Goal: Information Seeking & Learning: Learn about a topic

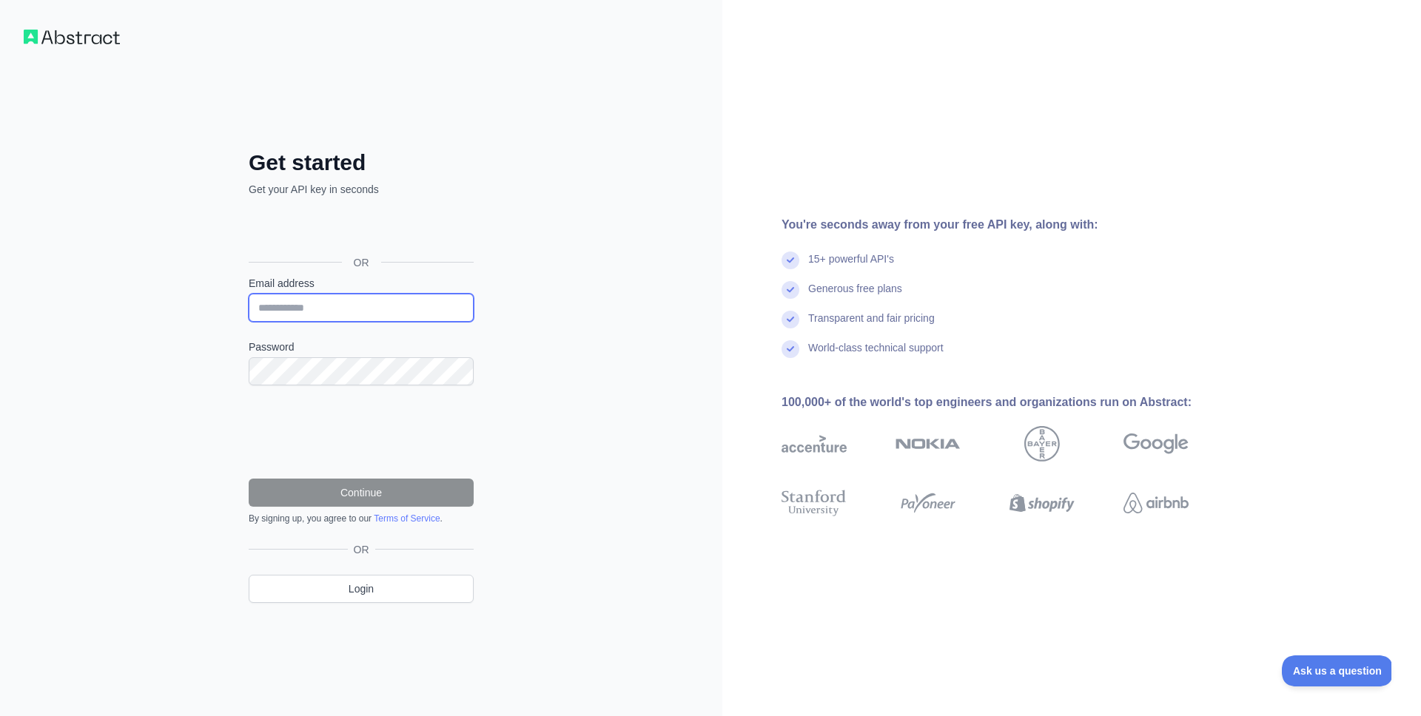
click at [340, 304] on input "Email address" at bounding box center [361, 308] width 225 height 28
type input "**********"
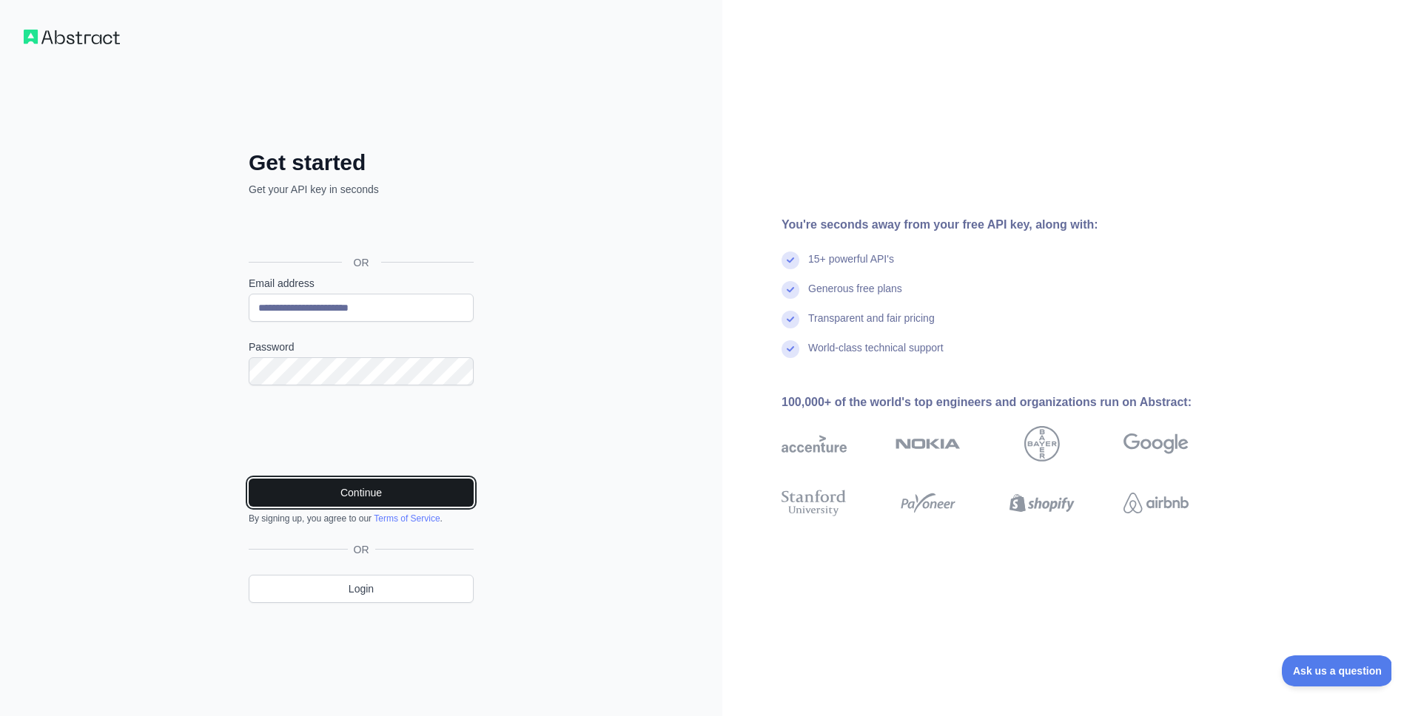
click at [352, 499] on button "Continue" at bounding box center [361, 493] width 225 height 28
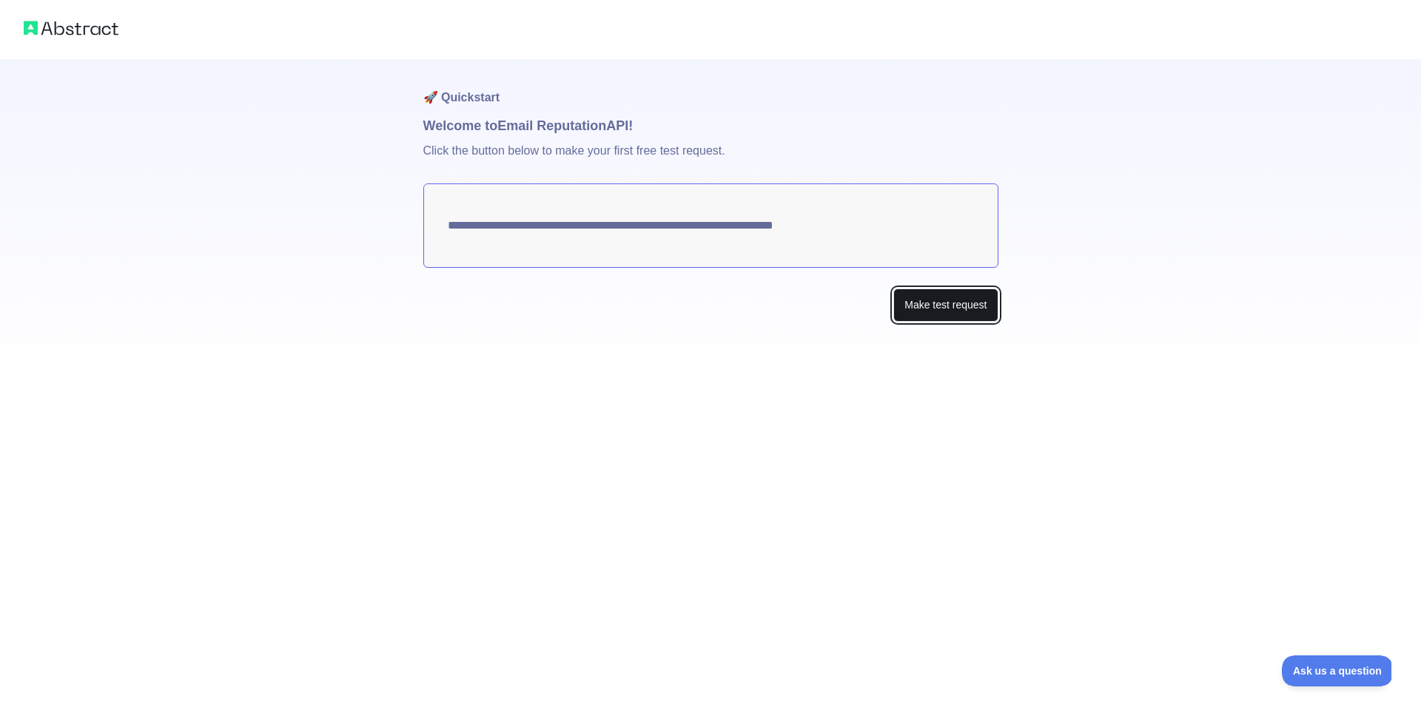
click at [935, 308] on button "Make test request" at bounding box center [945, 305] width 104 height 33
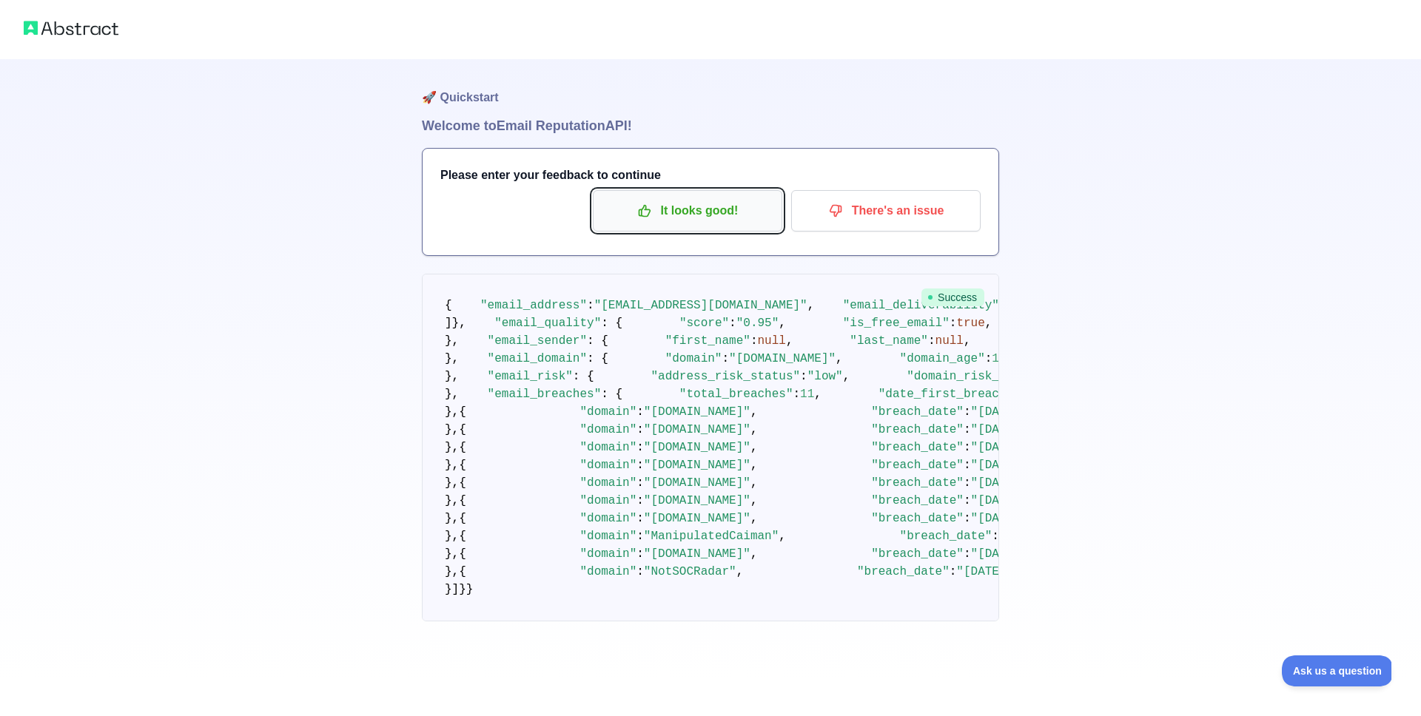
click at [705, 212] on p "It looks good!" at bounding box center [687, 210] width 167 height 25
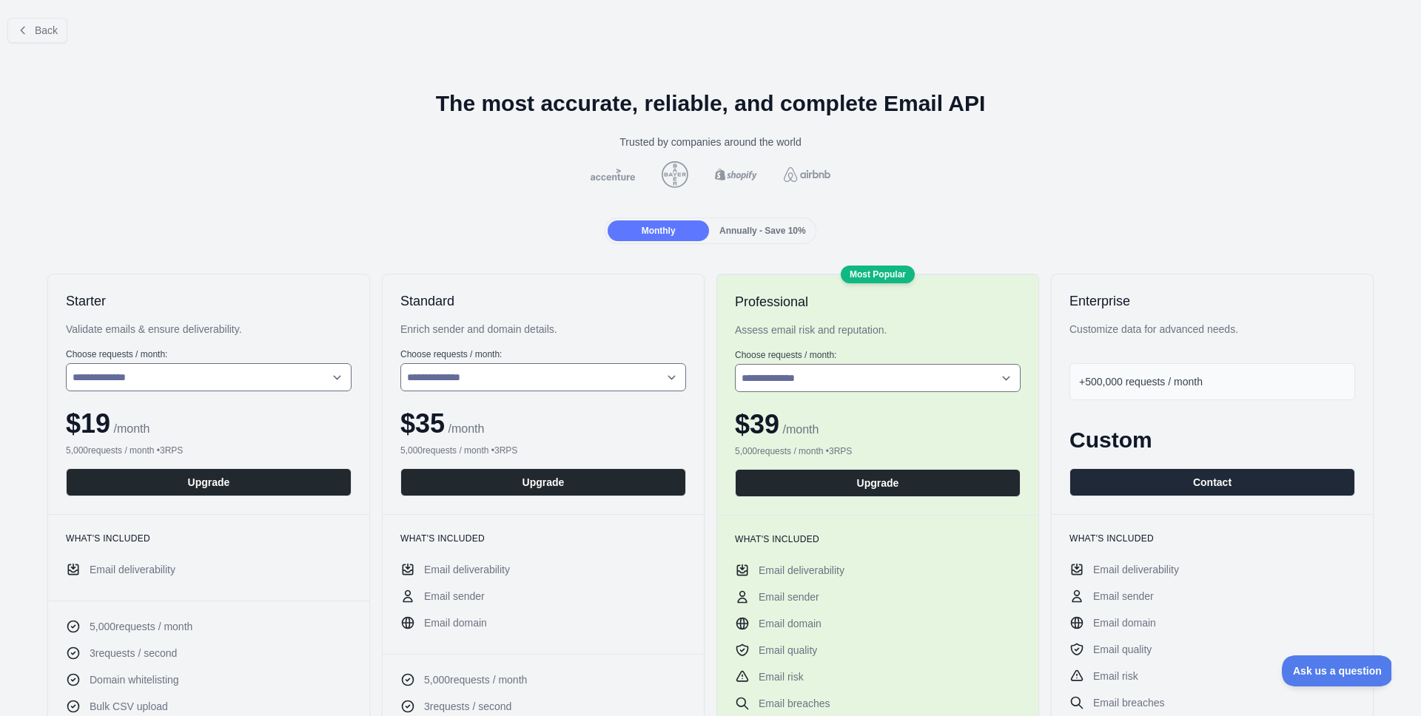
click at [770, 230] on span "Annually - Save 10%" at bounding box center [762, 231] width 87 height 10
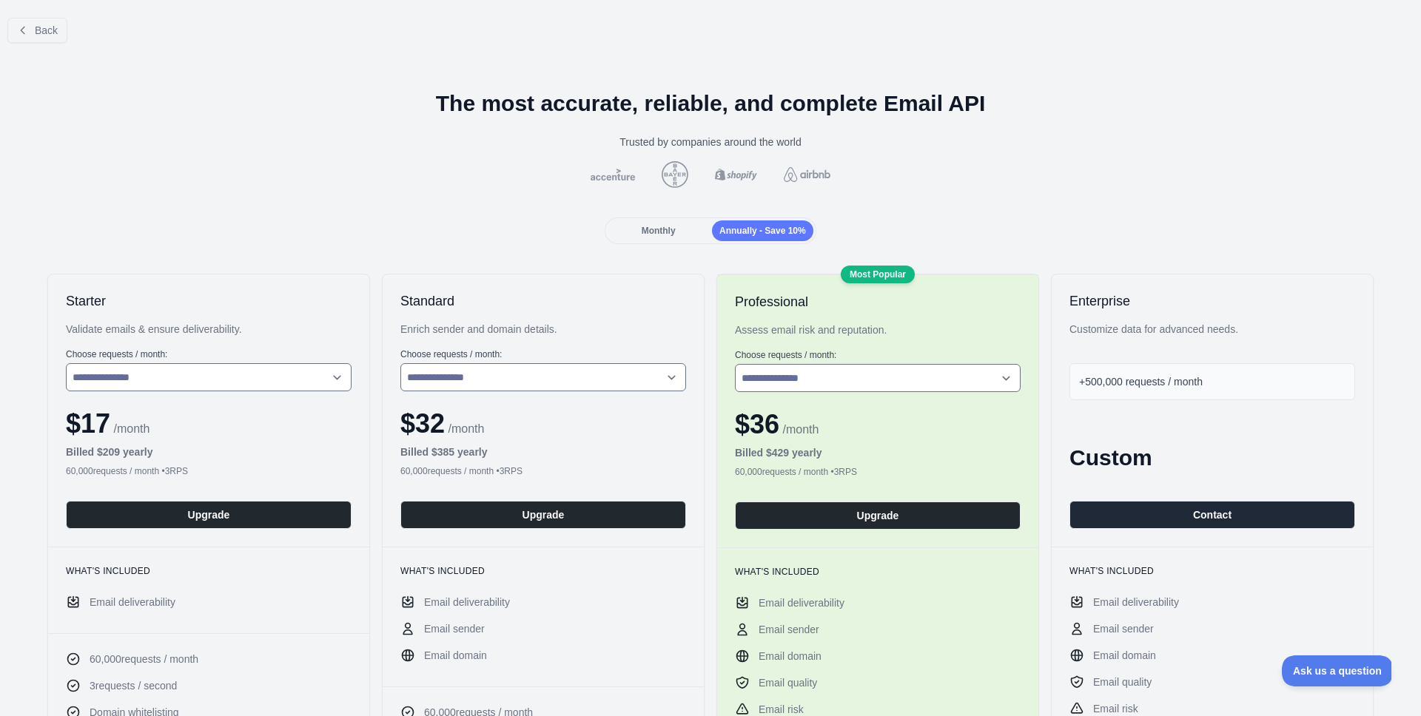
click at [672, 230] on span "Monthly" at bounding box center [658, 231] width 34 height 10
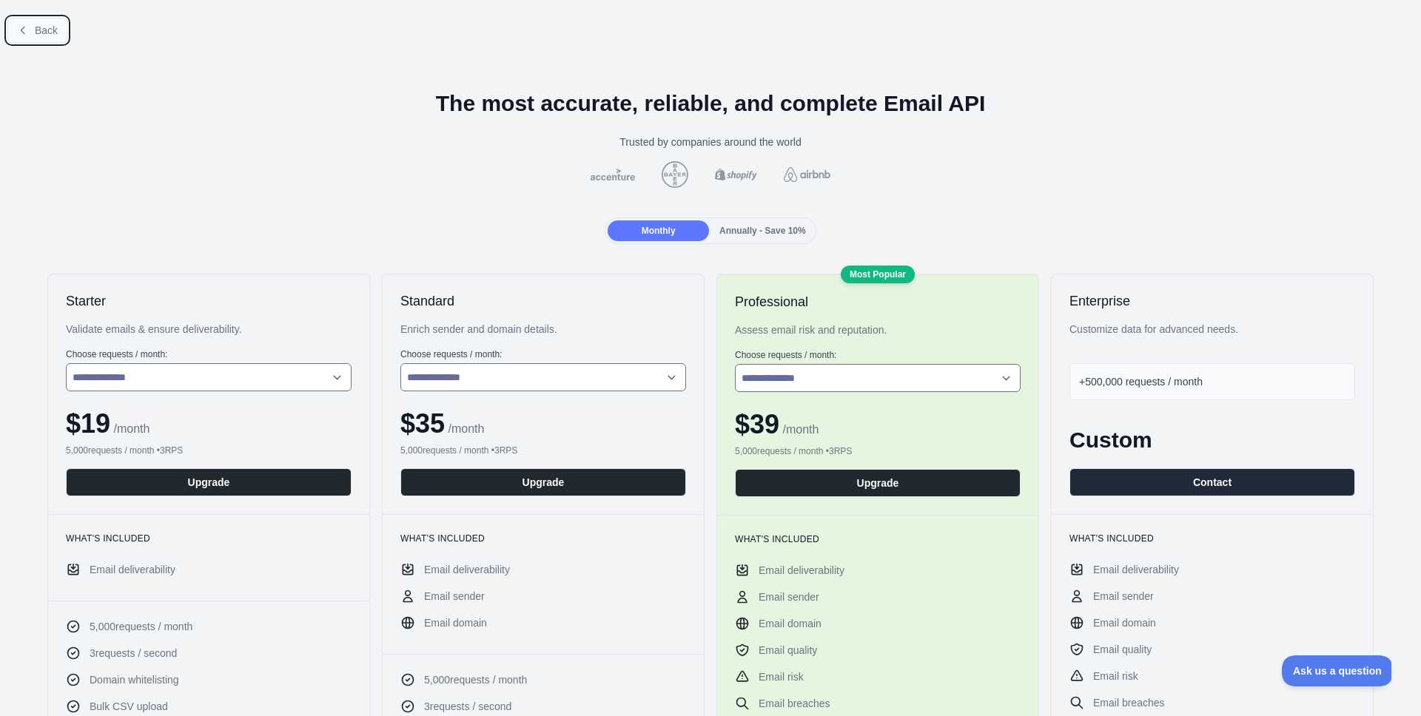
click at [63, 32] on button "Back" at bounding box center [37, 30] width 60 height 25
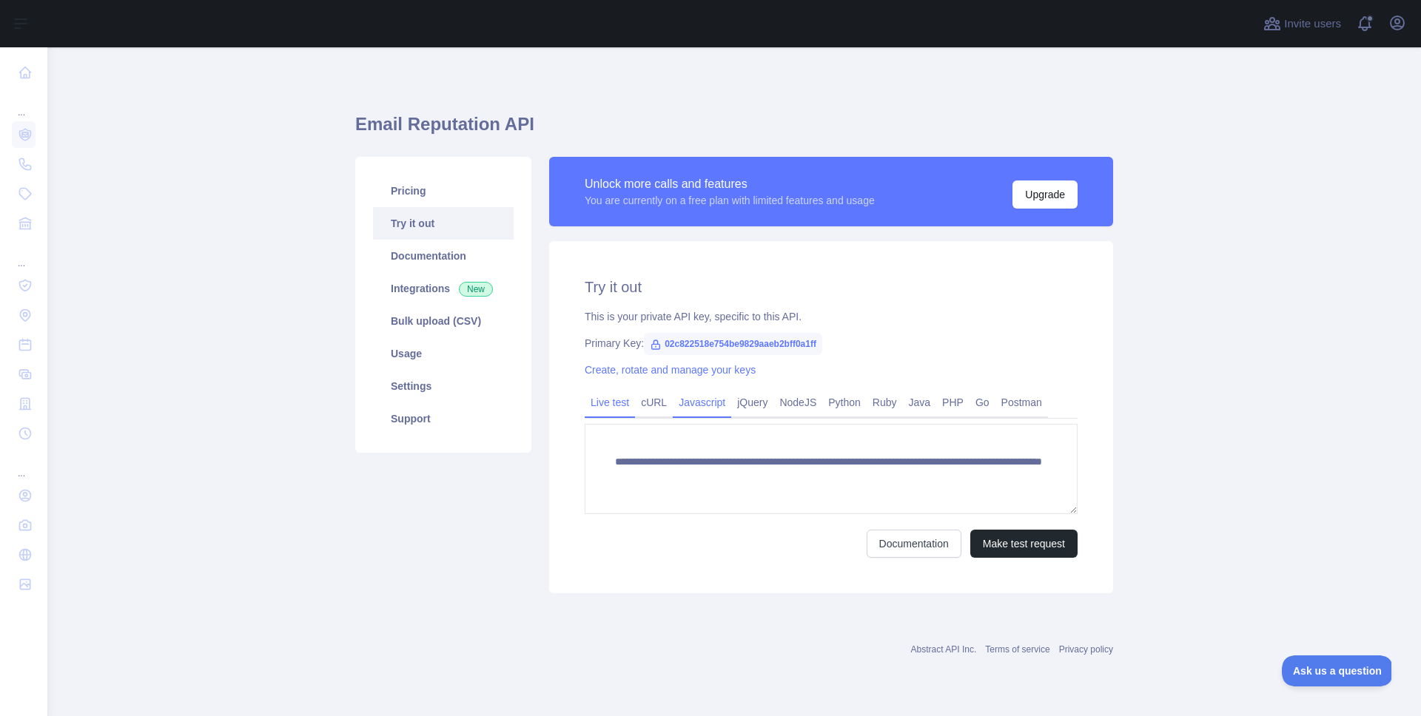
click at [704, 408] on link "Javascript" at bounding box center [702, 403] width 58 height 24
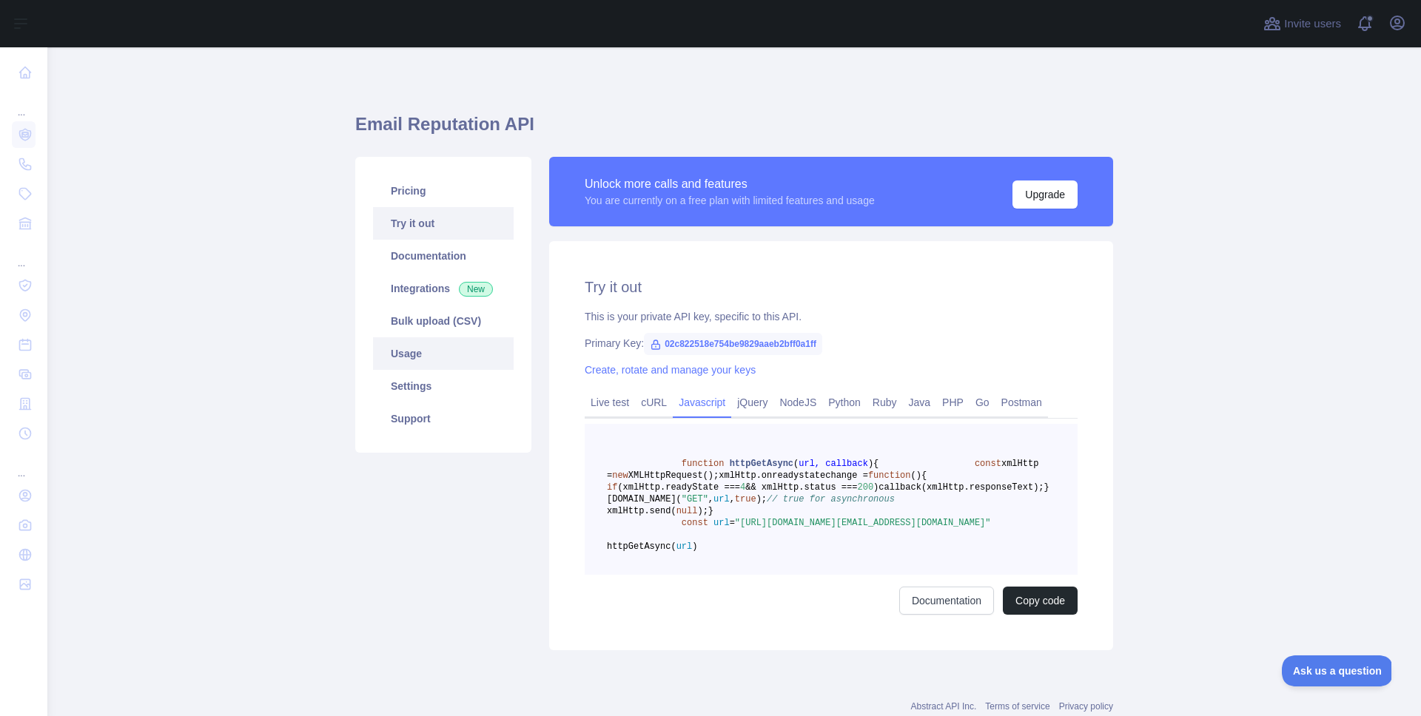
click at [435, 357] on link "Usage" at bounding box center [443, 353] width 141 height 33
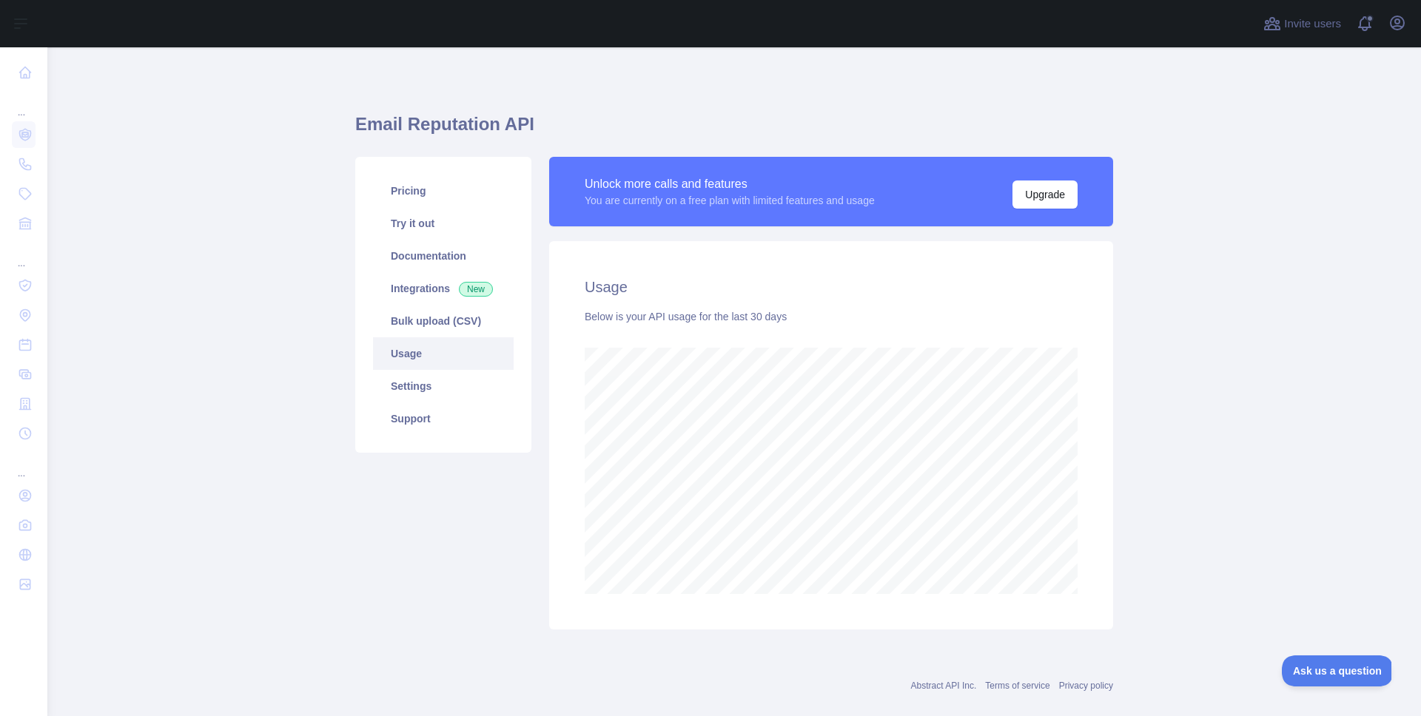
scroll to position [669, 1373]
click at [427, 201] on link "Pricing" at bounding box center [443, 191] width 141 height 33
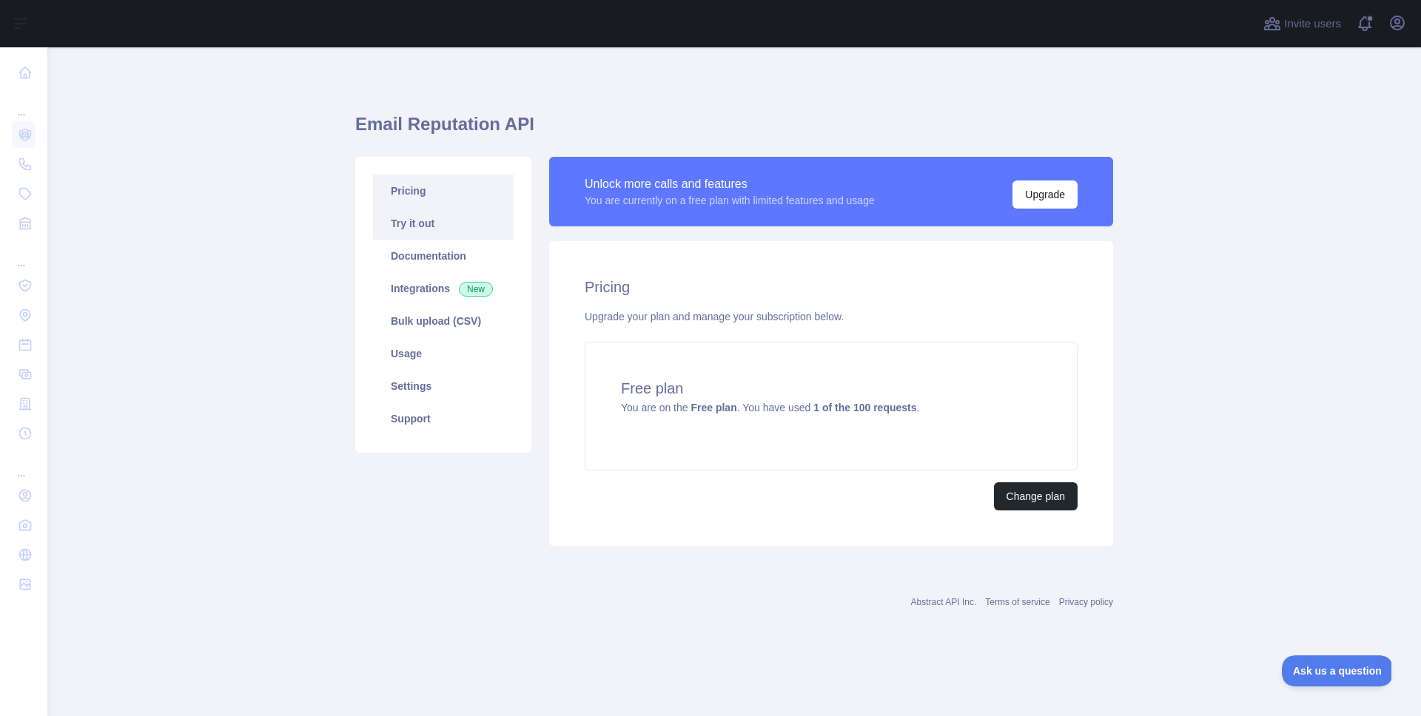
click at [479, 231] on link "Try it out" at bounding box center [443, 223] width 141 height 33
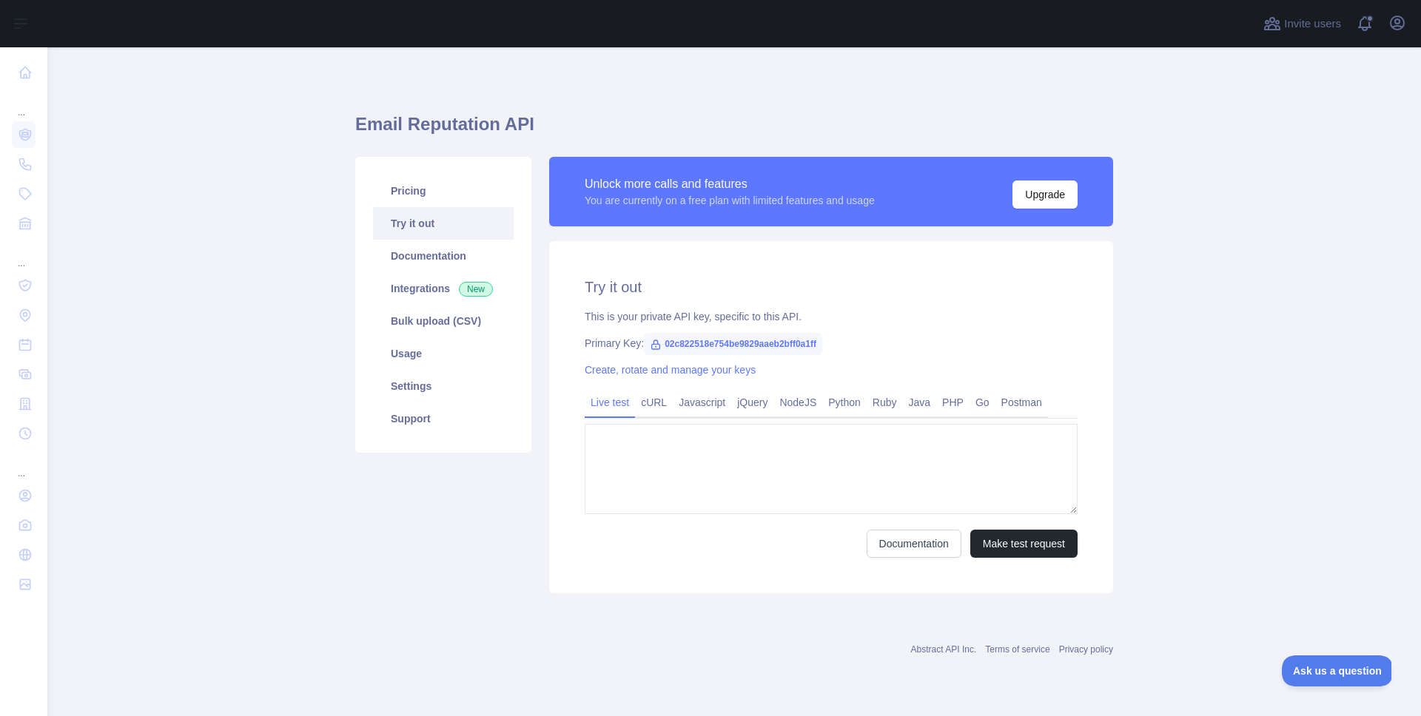
type textarea "**********"
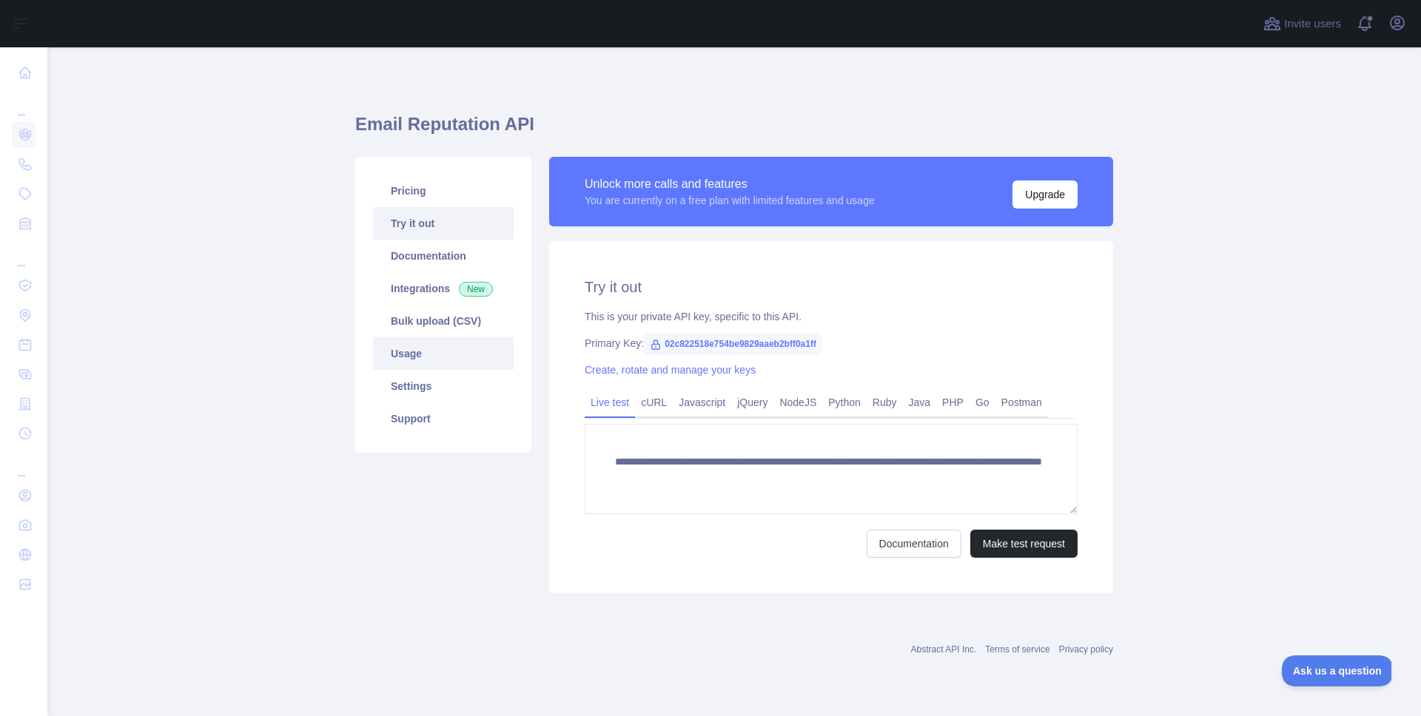
click at [414, 354] on link "Usage" at bounding box center [443, 353] width 141 height 33
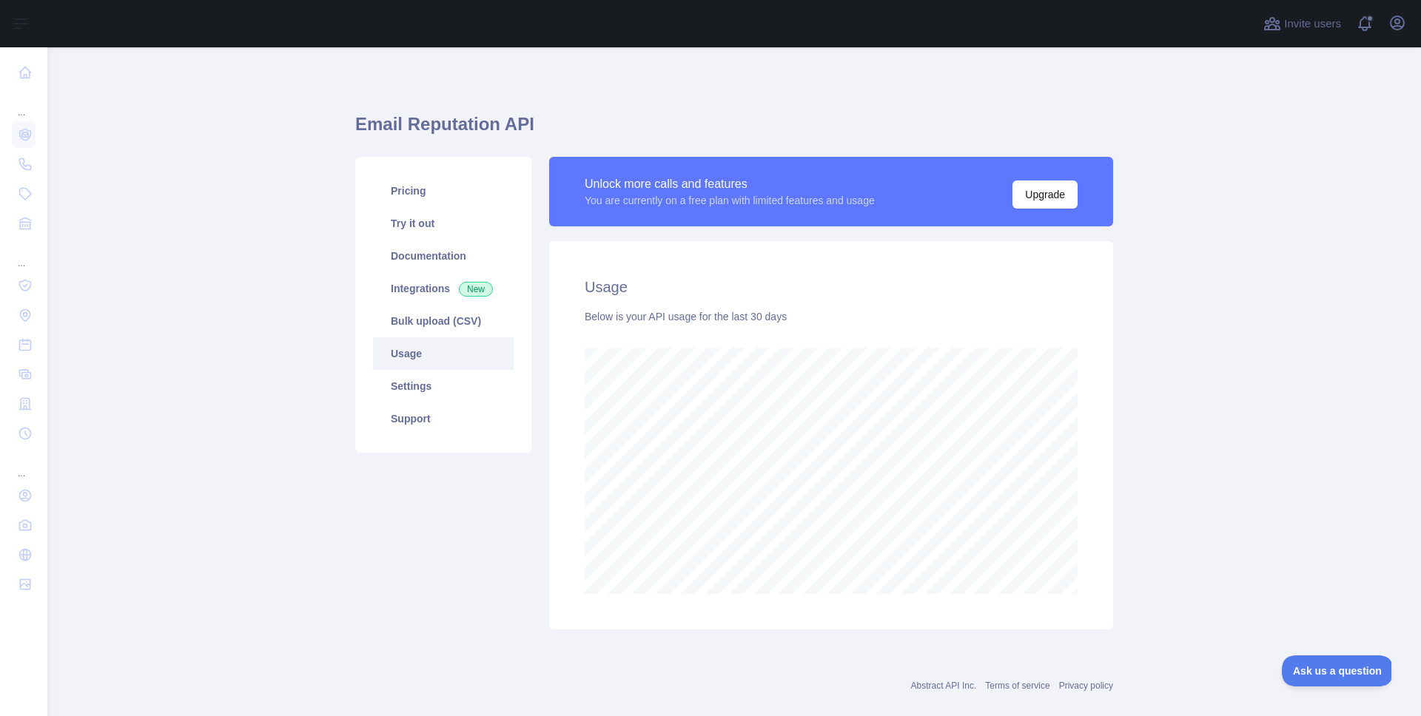
scroll to position [669, 1373]
click at [422, 380] on link "Settings" at bounding box center [443, 386] width 141 height 33
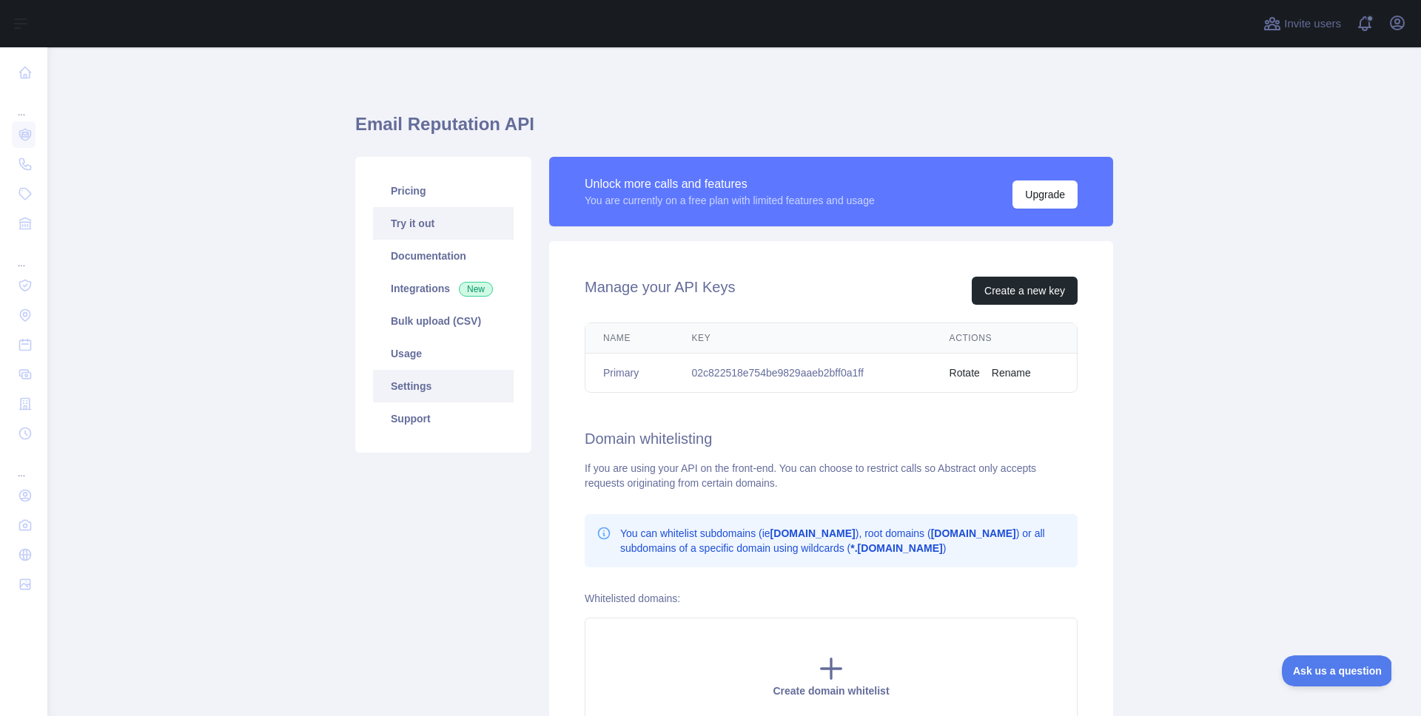
click at [437, 226] on link "Try it out" at bounding box center [443, 223] width 141 height 33
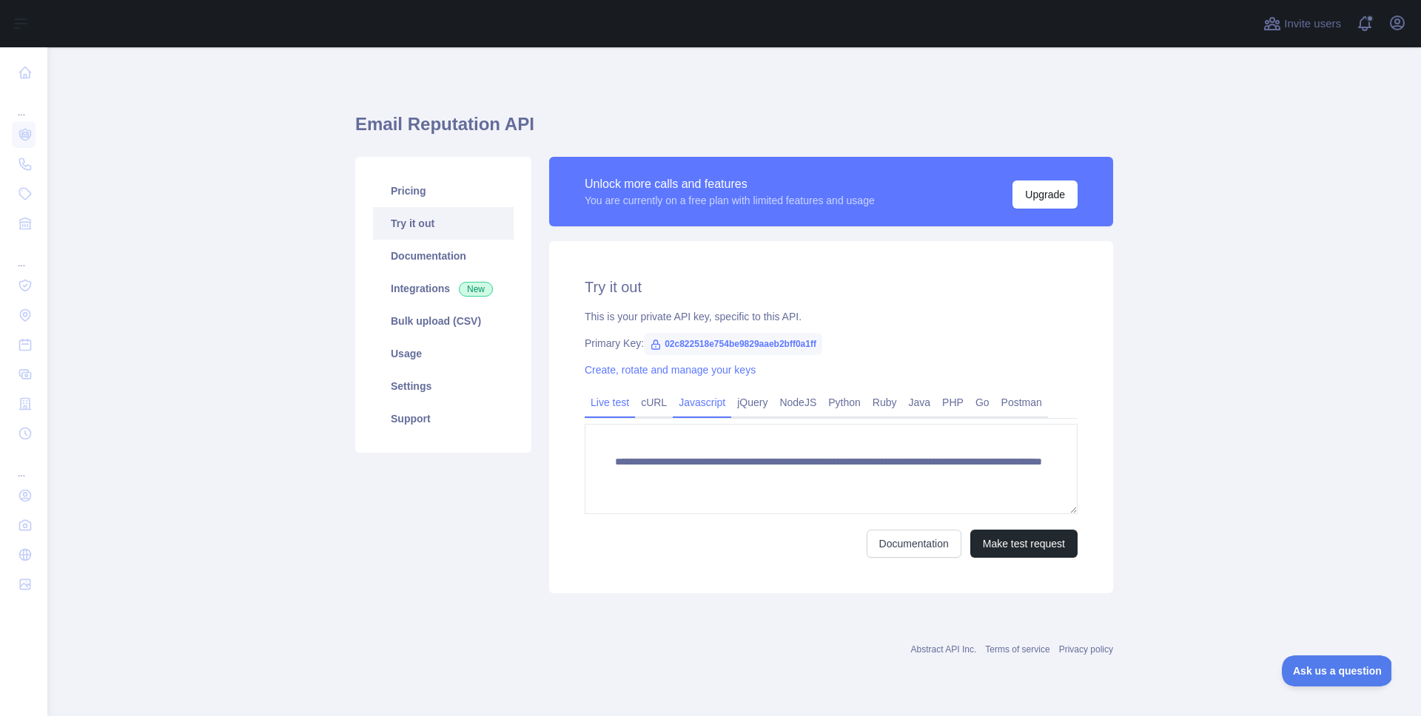
click at [705, 407] on link "Javascript" at bounding box center [702, 403] width 58 height 24
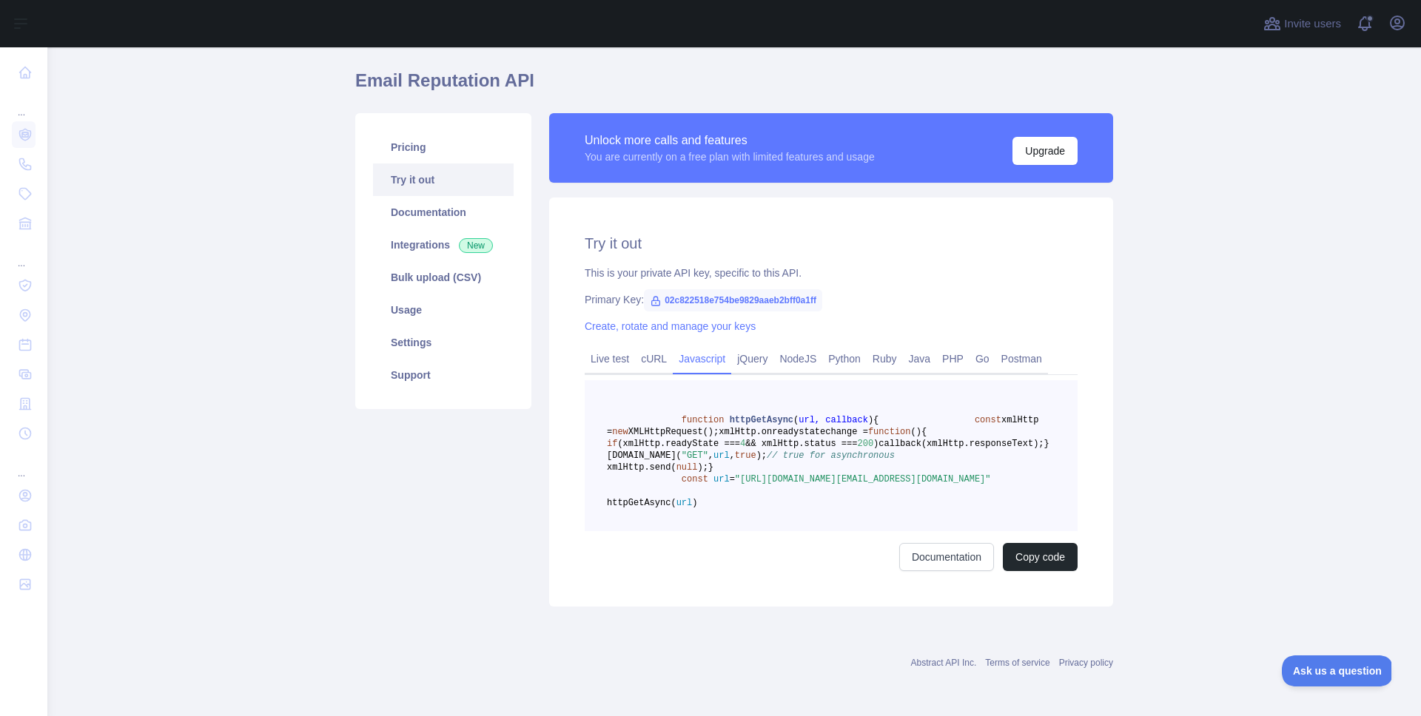
scroll to position [115, 0]
click at [1034, 561] on button "Copy code" at bounding box center [1040, 557] width 75 height 28
click at [424, 196] on link "Documentation" at bounding box center [443, 212] width 141 height 33
click at [438, 294] on link "Usage" at bounding box center [443, 310] width 141 height 33
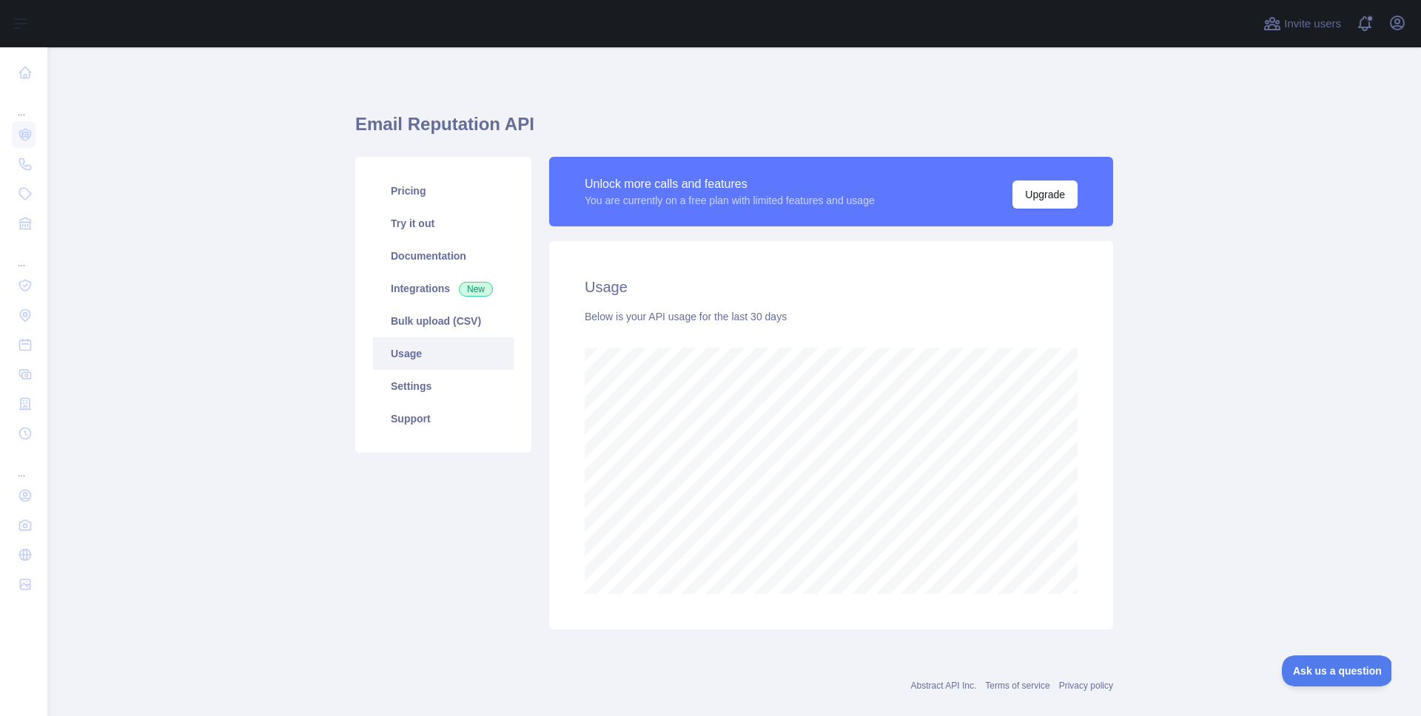
scroll to position [669, 1373]
click at [431, 289] on link "Integrations New" at bounding box center [443, 288] width 141 height 33
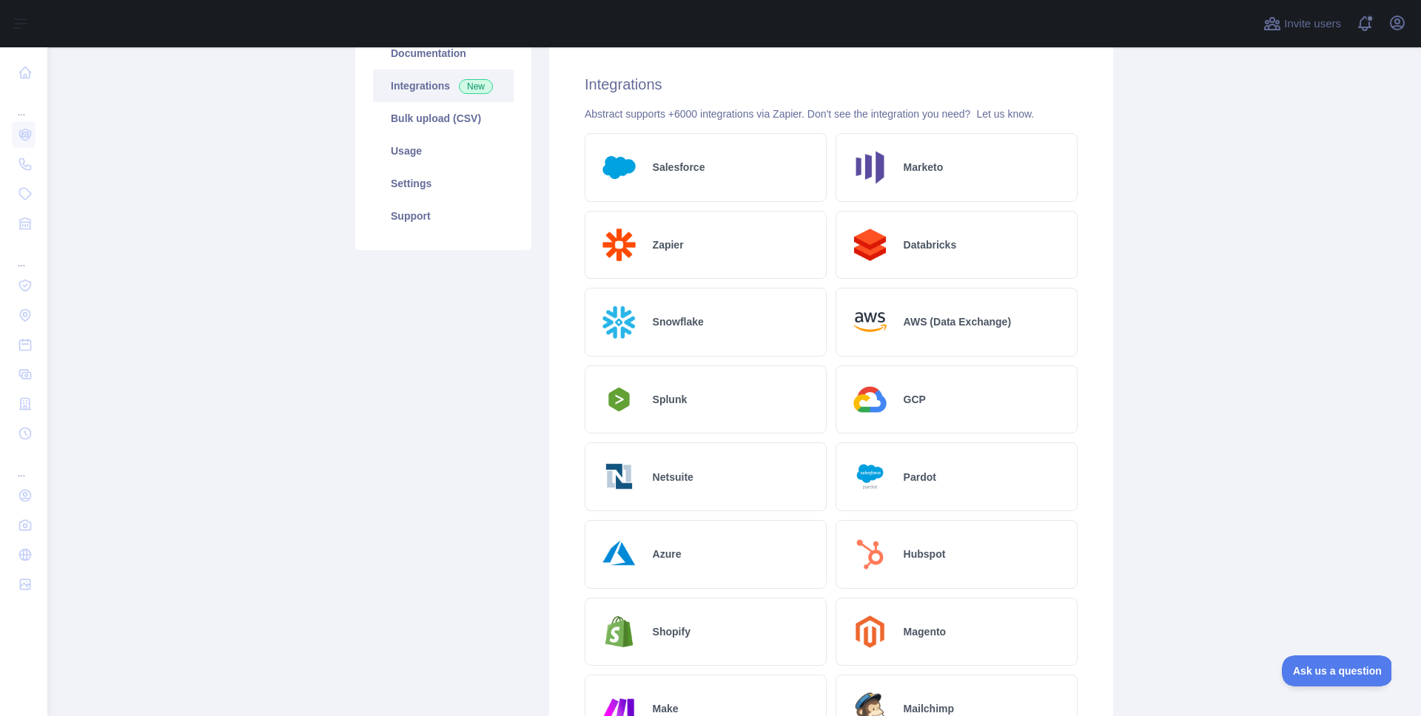
scroll to position [84, 0]
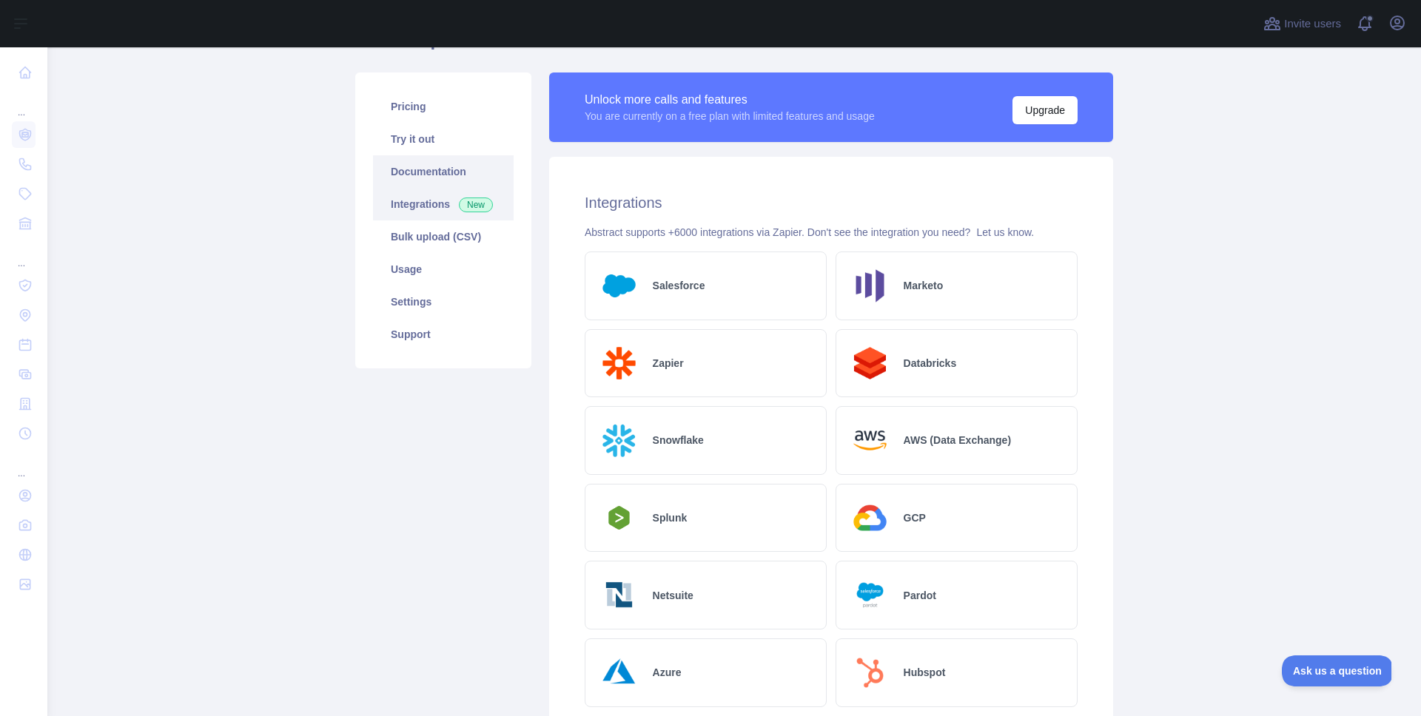
click at [408, 169] on link "Documentation" at bounding box center [443, 171] width 141 height 33
click at [421, 135] on link "Try it out" at bounding box center [443, 139] width 141 height 33
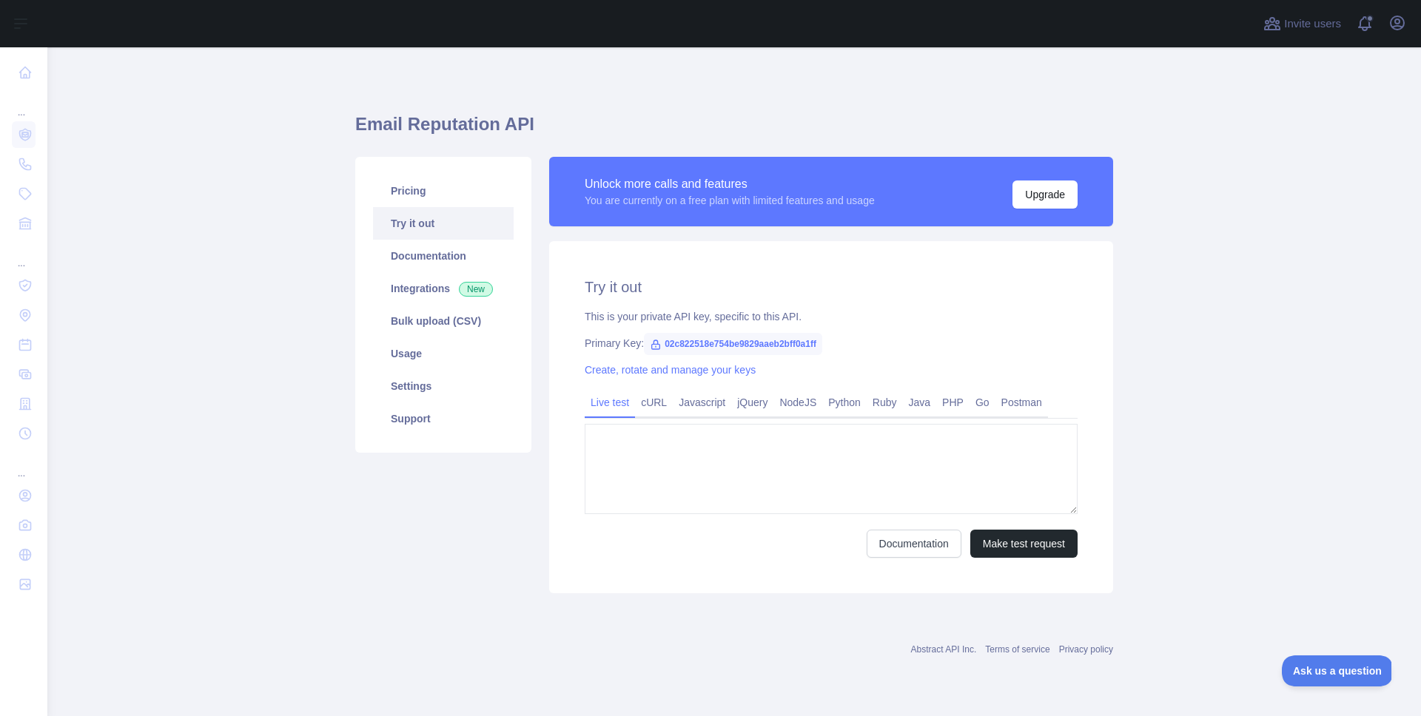
type textarea "**********"
click at [678, 343] on span "02c822518e754be9829aaeb2bff0a1ff" at bounding box center [733, 344] width 178 height 22
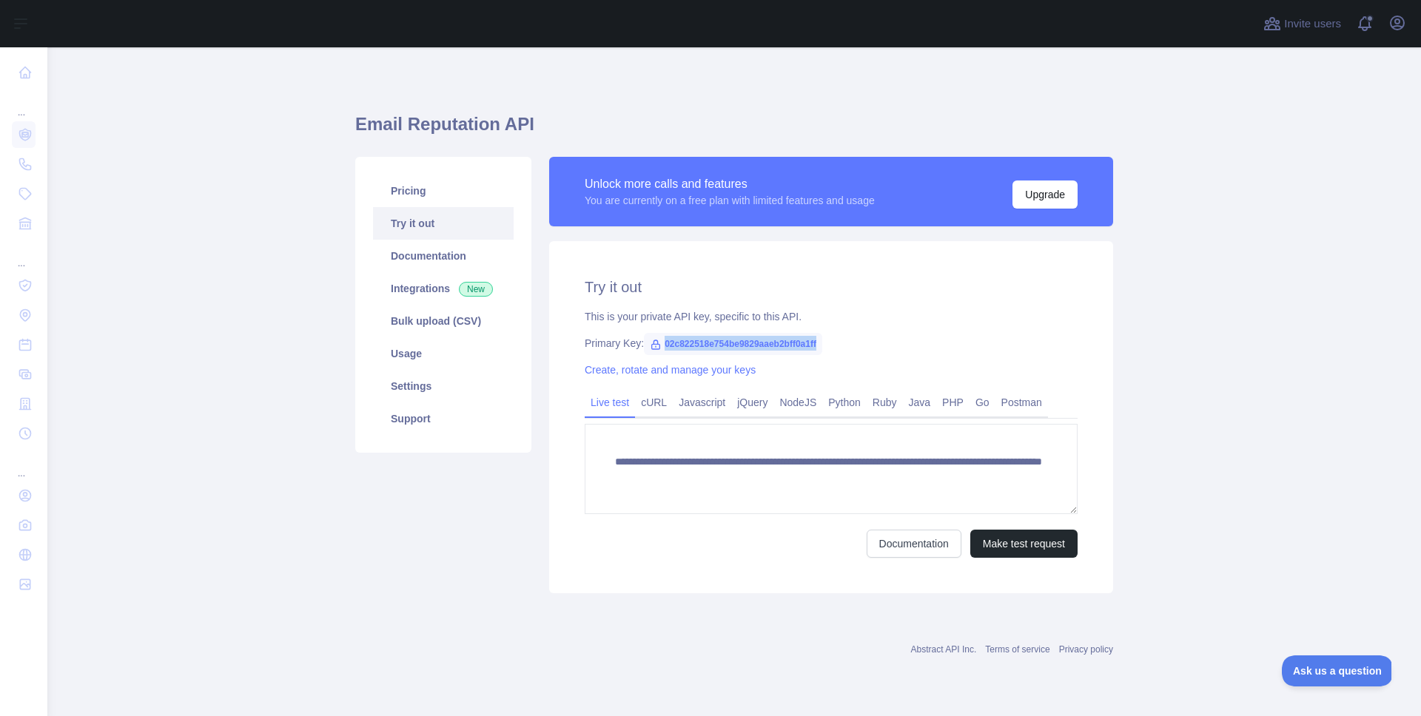
click at [678, 343] on span "02c822518e754be9829aaeb2bff0a1ff" at bounding box center [733, 344] width 178 height 22
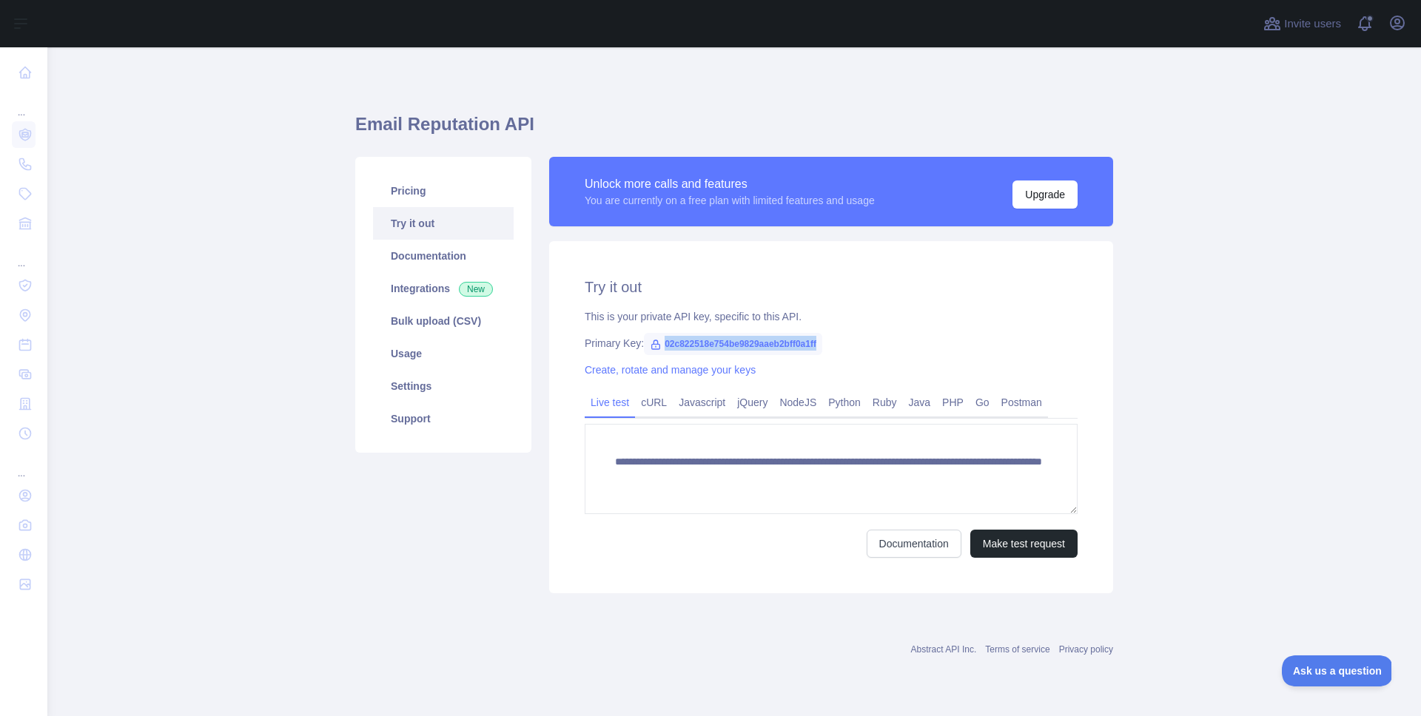
copy span "02c822518e754be9829aaeb2bff0a1ff"
click at [965, 345] on div "Primary Key: 02c822518e754be9829aaeb2bff0a1ff" at bounding box center [831, 343] width 493 height 15
click at [438, 351] on link "Usage" at bounding box center [443, 353] width 141 height 33
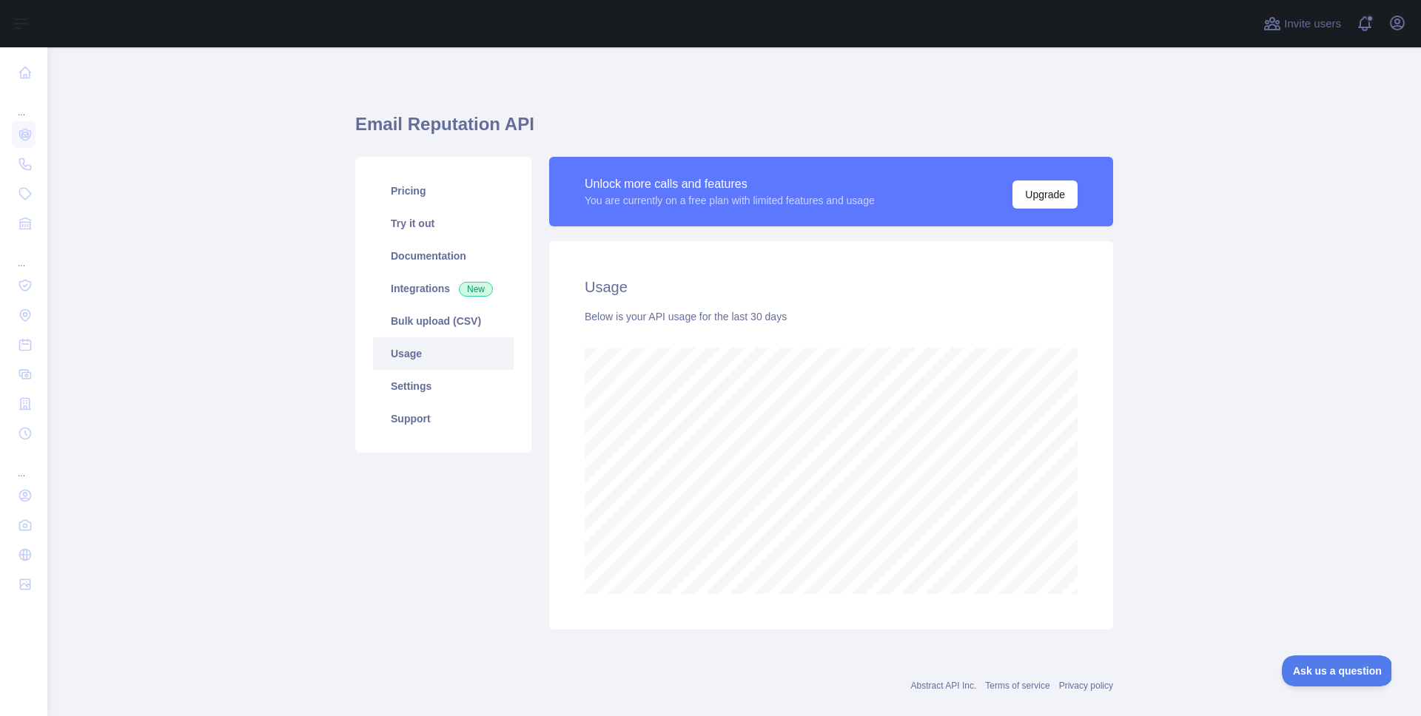
scroll to position [669, 1373]
click at [430, 324] on link "Bulk upload (CSV)" at bounding box center [443, 321] width 141 height 33
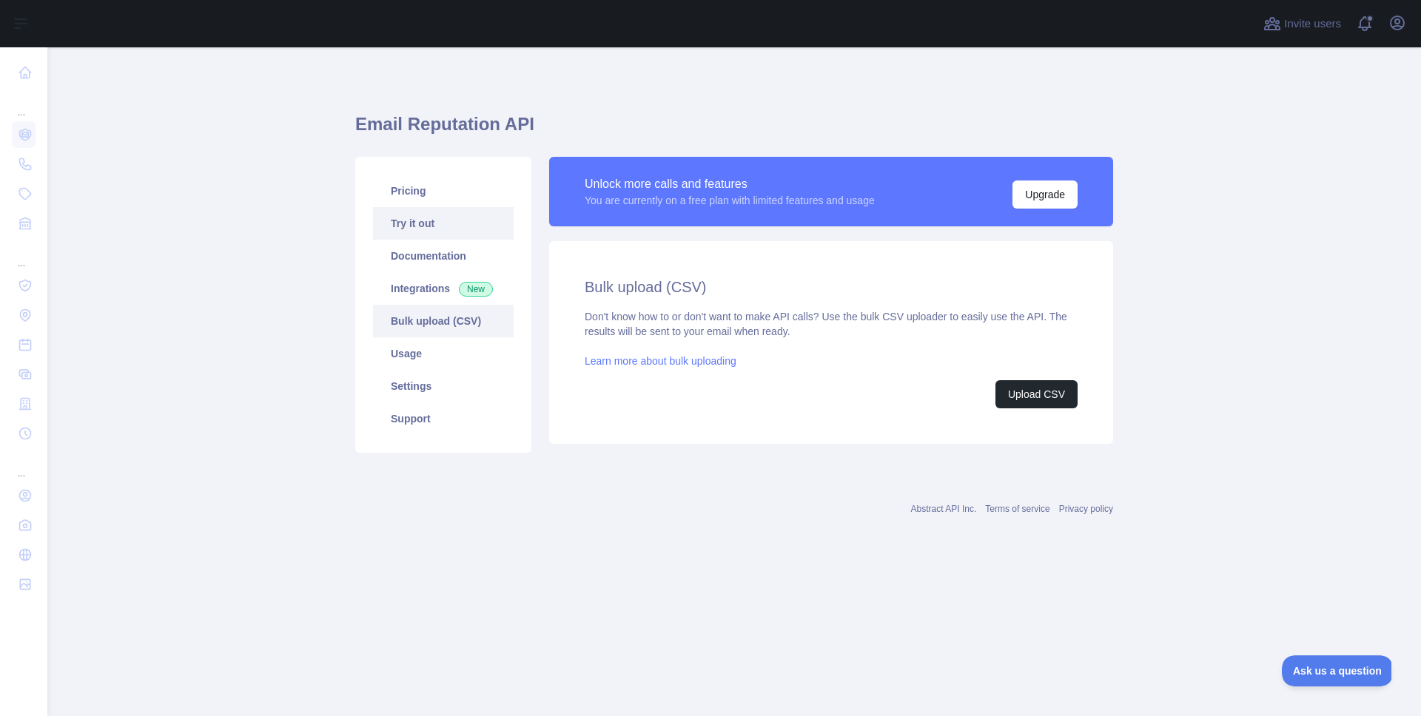
click at [437, 225] on link "Try it out" at bounding box center [443, 223] width 141 height 33
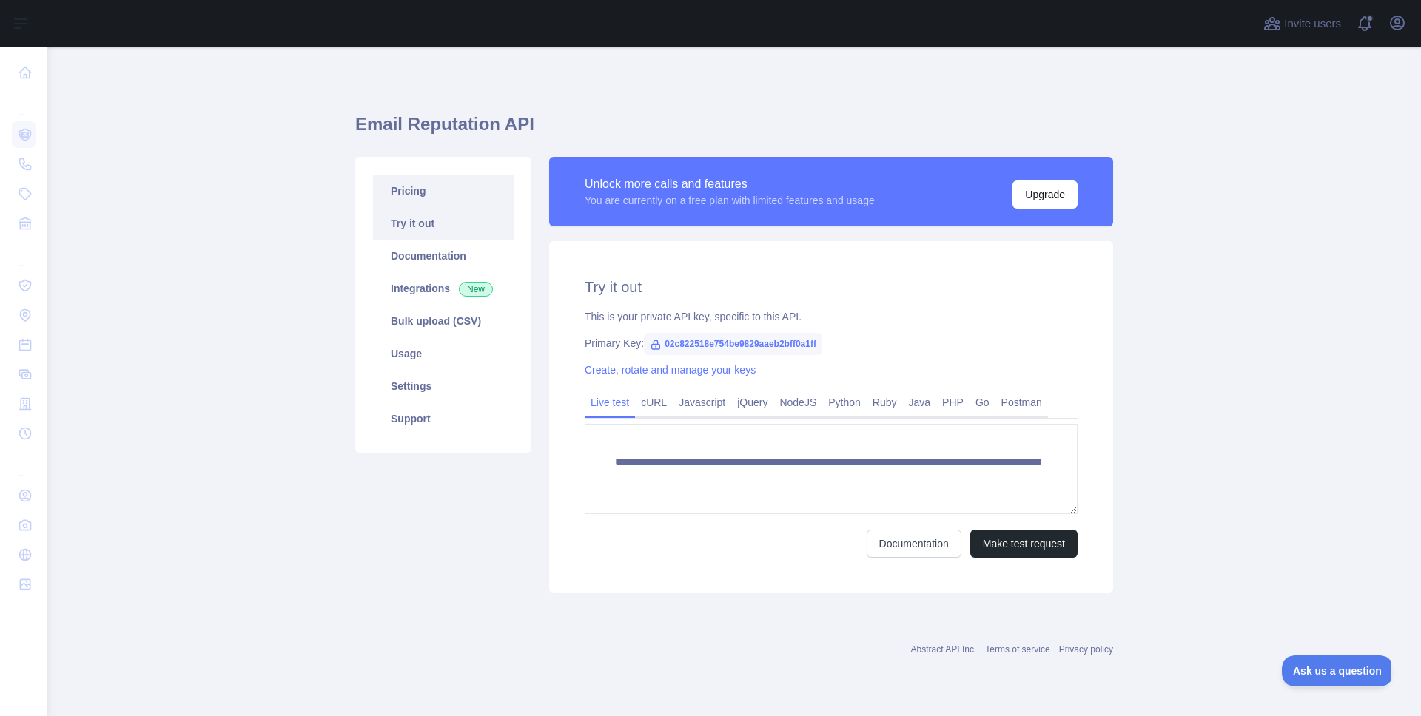
click at [431, 198] on link "Pricing" at bounding box center [443, 191] width 141 height 33
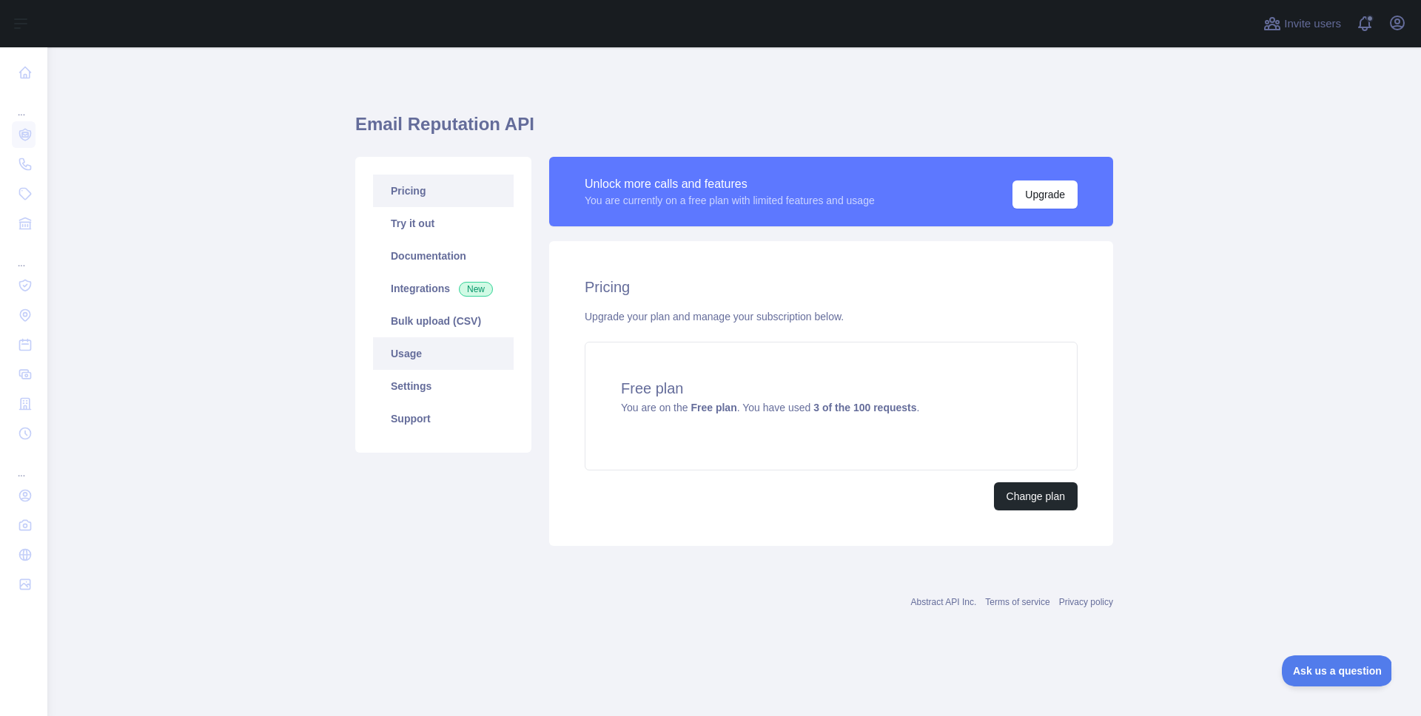
click at [411, 362] on link "Usage" at bounding box center [443, 353] width 141 height 33
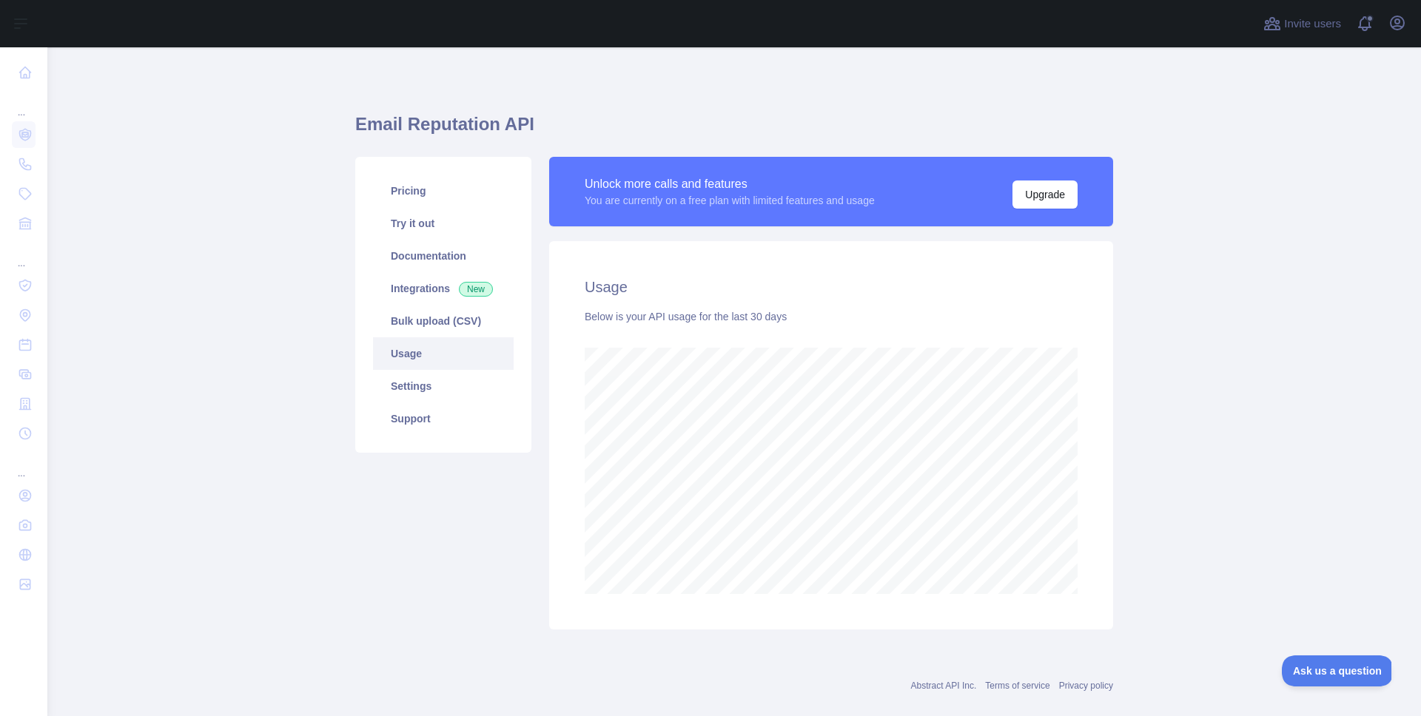
scroll to position [669, 1373]
click at [448, 196] on link "Pricing" at bounding box center [443, 191] width 141 height 33
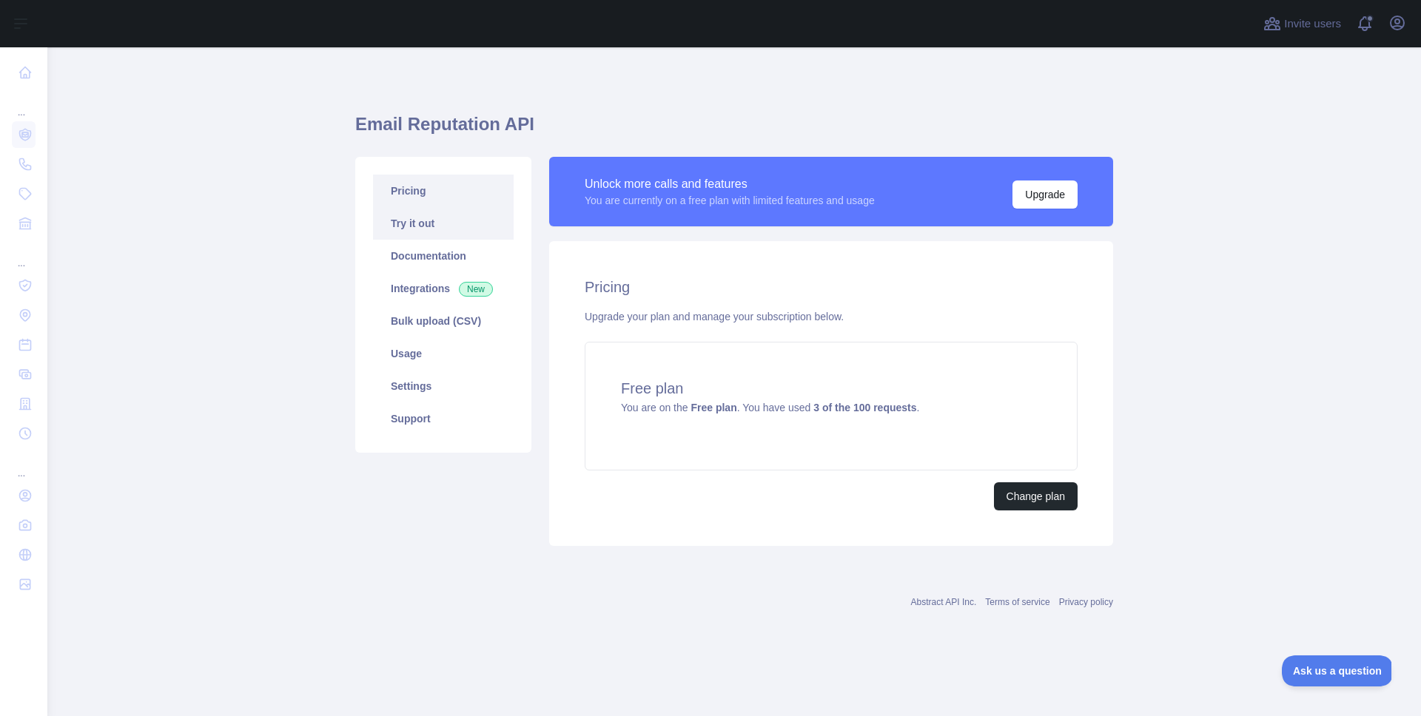
click at [420, 232] on link "Try it out" at bounding box center [443, 223] width 141 height 33
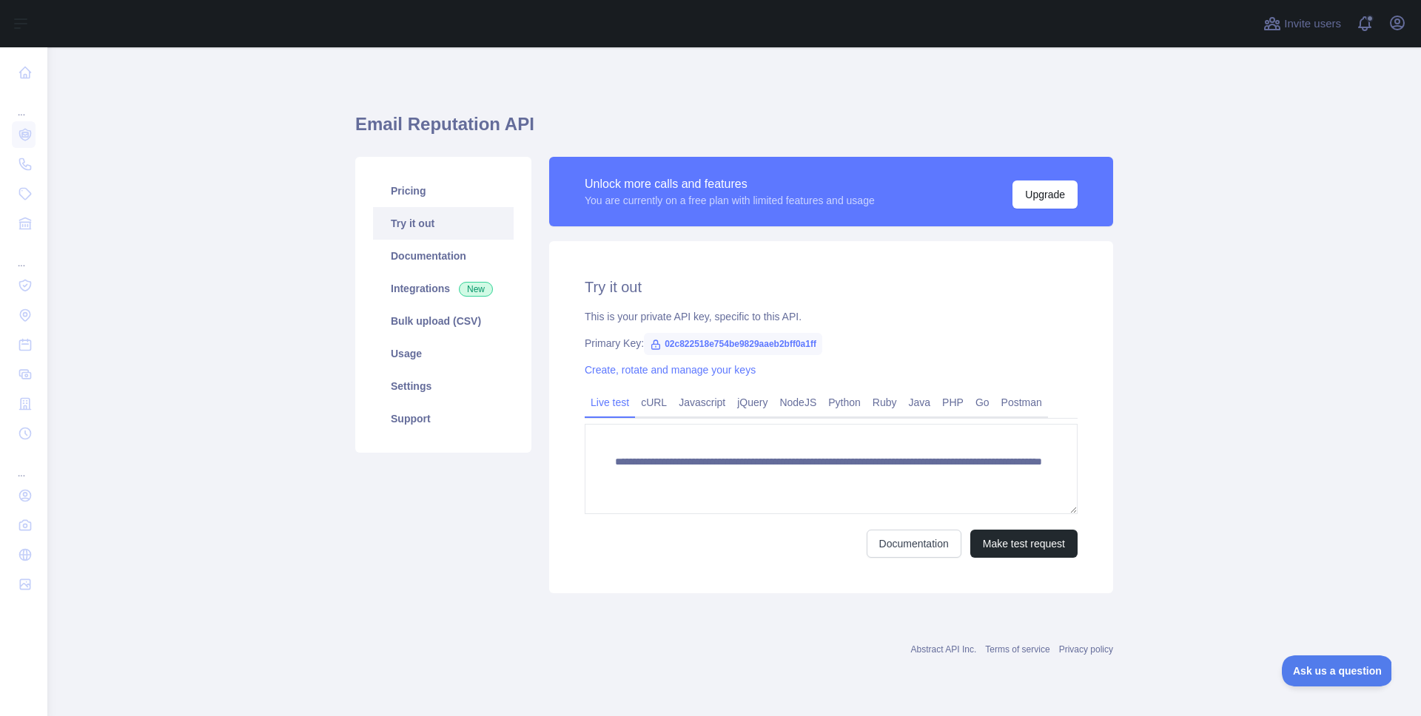
drag, startPoint x: 421, startPoint y: 209, endPoint x: 424, endPoint y: 198, distance: 11.5
click at [422, 209] on link "Try it out" at bounding box center [443, 223] width 141 height 33
click at [424, 196] on link "Pricing" at bounding box center [443, 191] width 141 height 33
